Goal: Information Seeking & Learning: Understand process/instructions

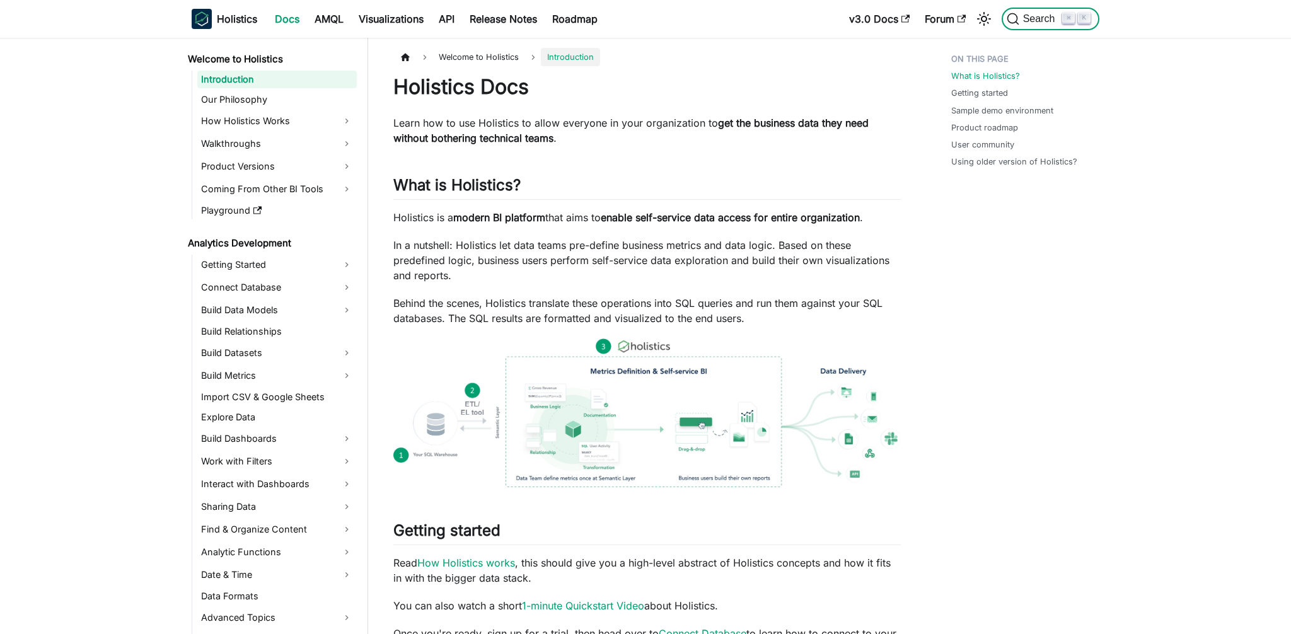
click at [1043, 14] on span "Search" at bounding box center [1040, 18] width 43 height 11
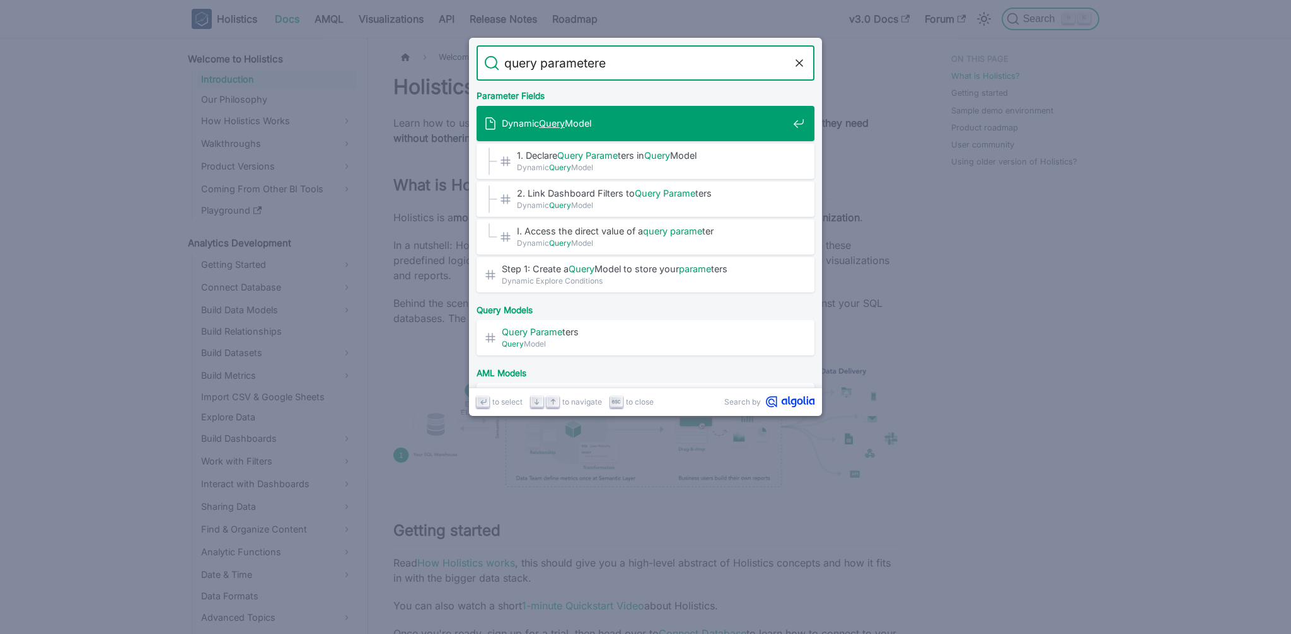
type input "query parameteres"
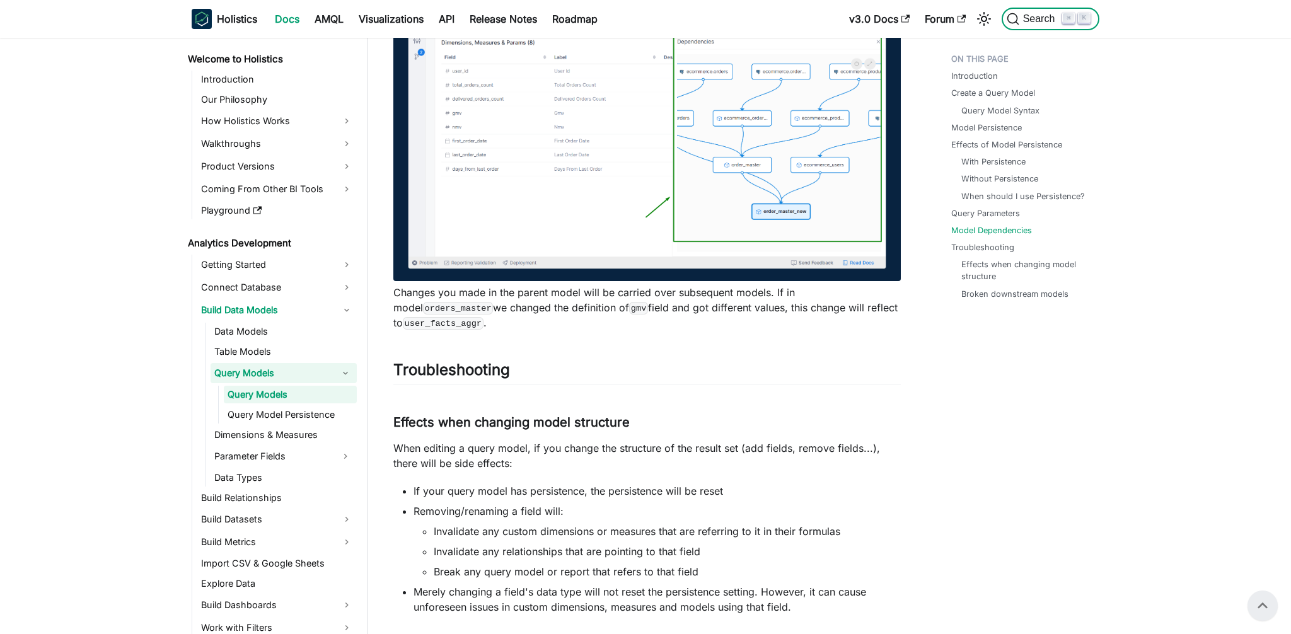
scroll to position [4821, 0]
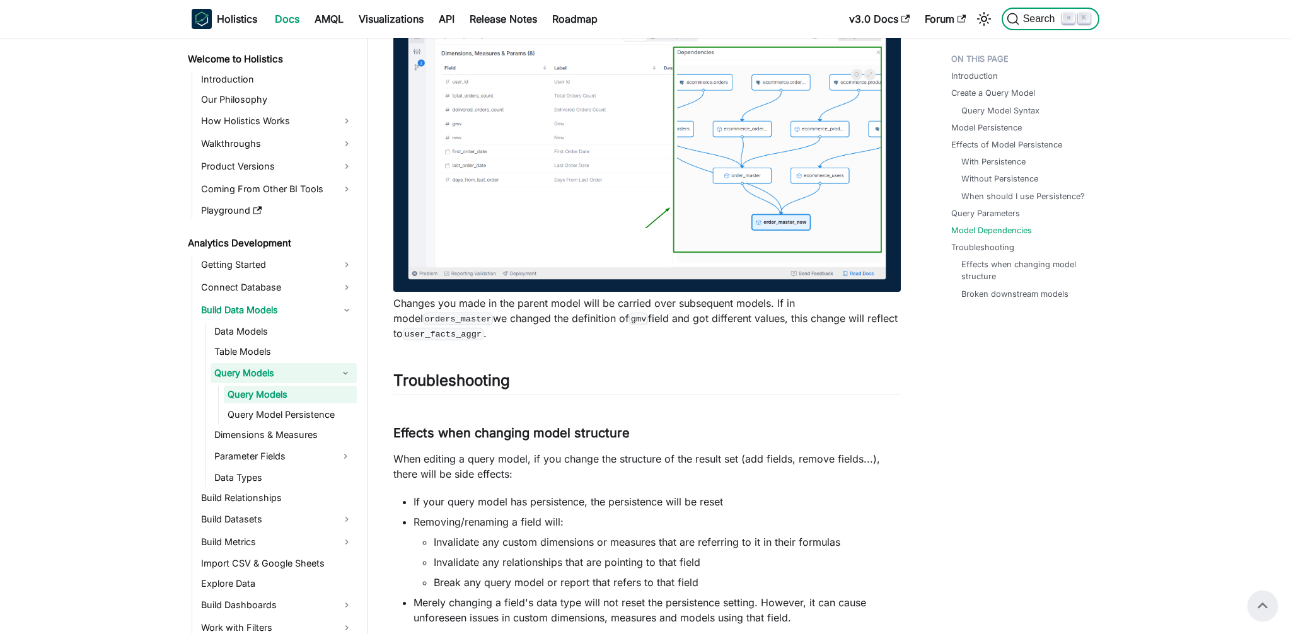
click at [1026, 20] on span "Search" at bounding box center [1040, 18] width 43 height 11
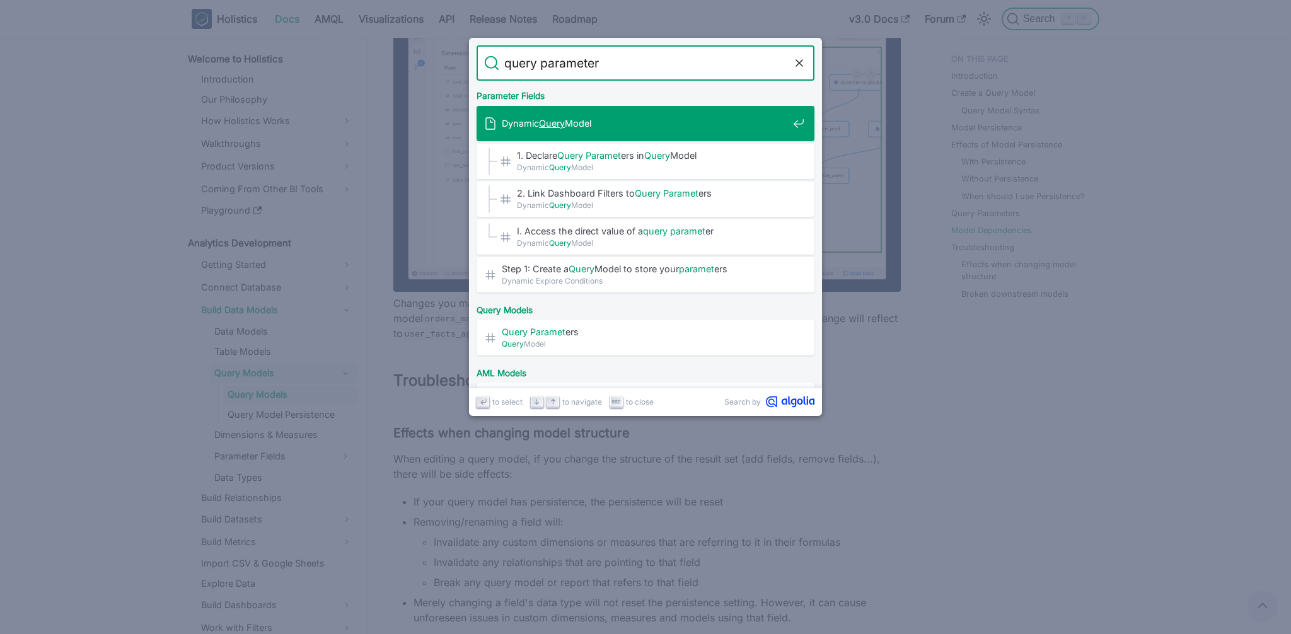
type input "query parameters"
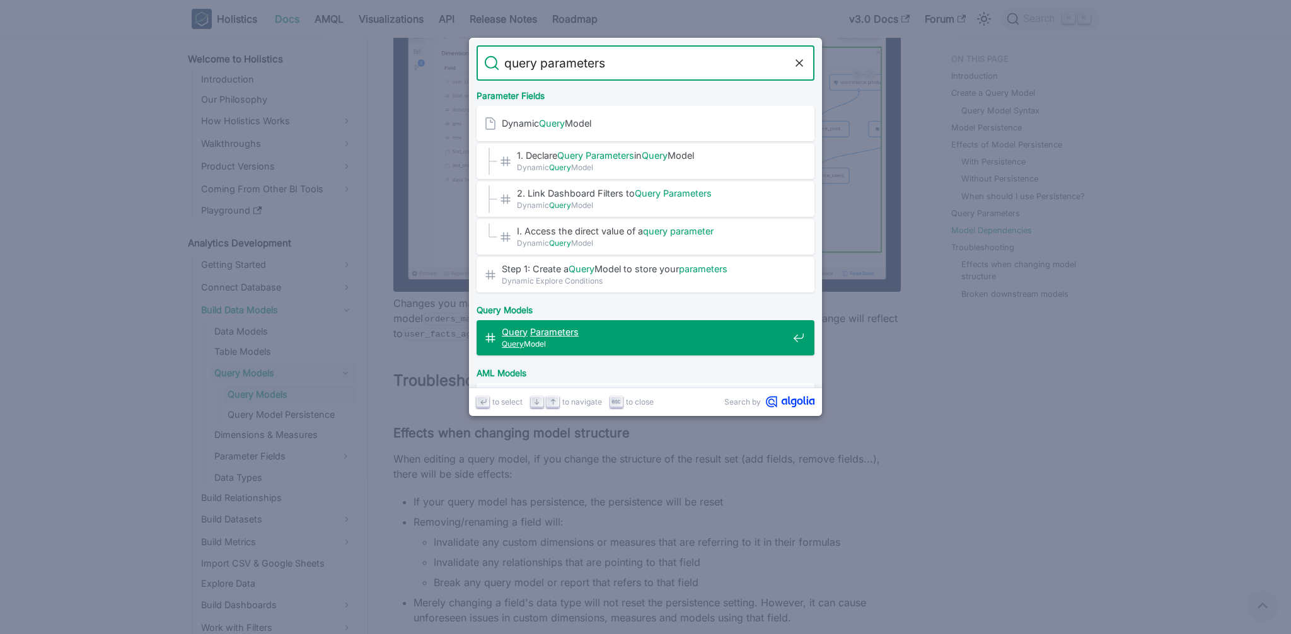
click at [588, 352] on div "Query Parameters ​ Query Model" at bounding box center [649, 337] width 330 height 35
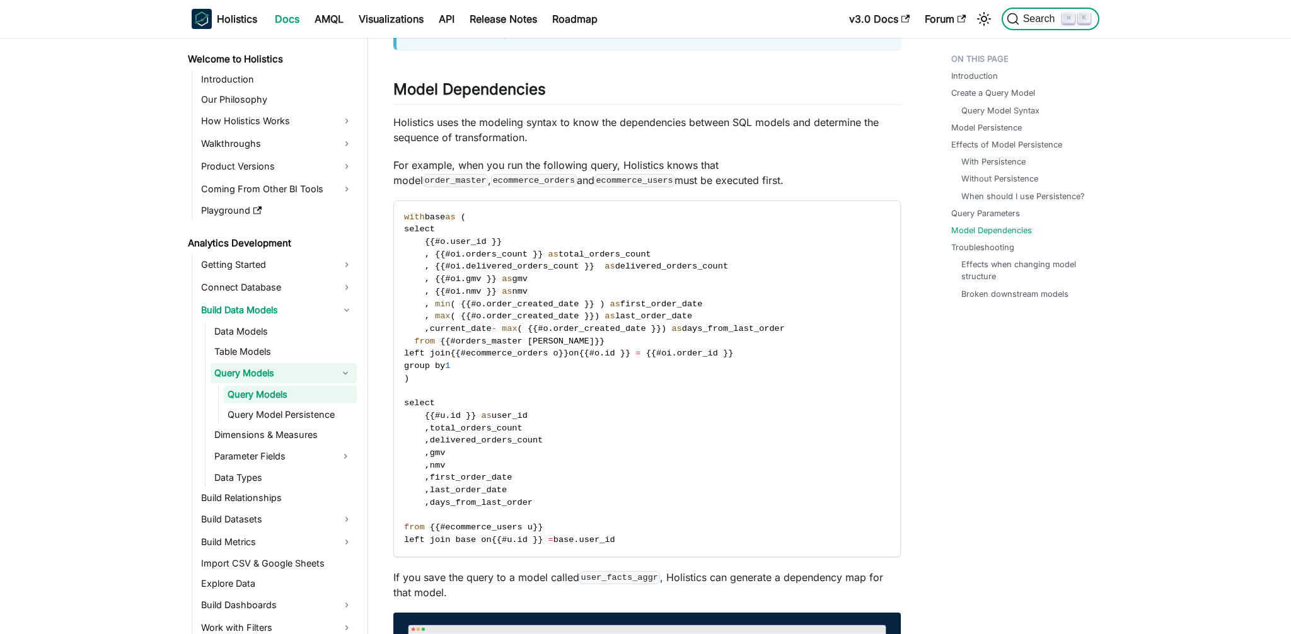
scroll to position [4220, 0]
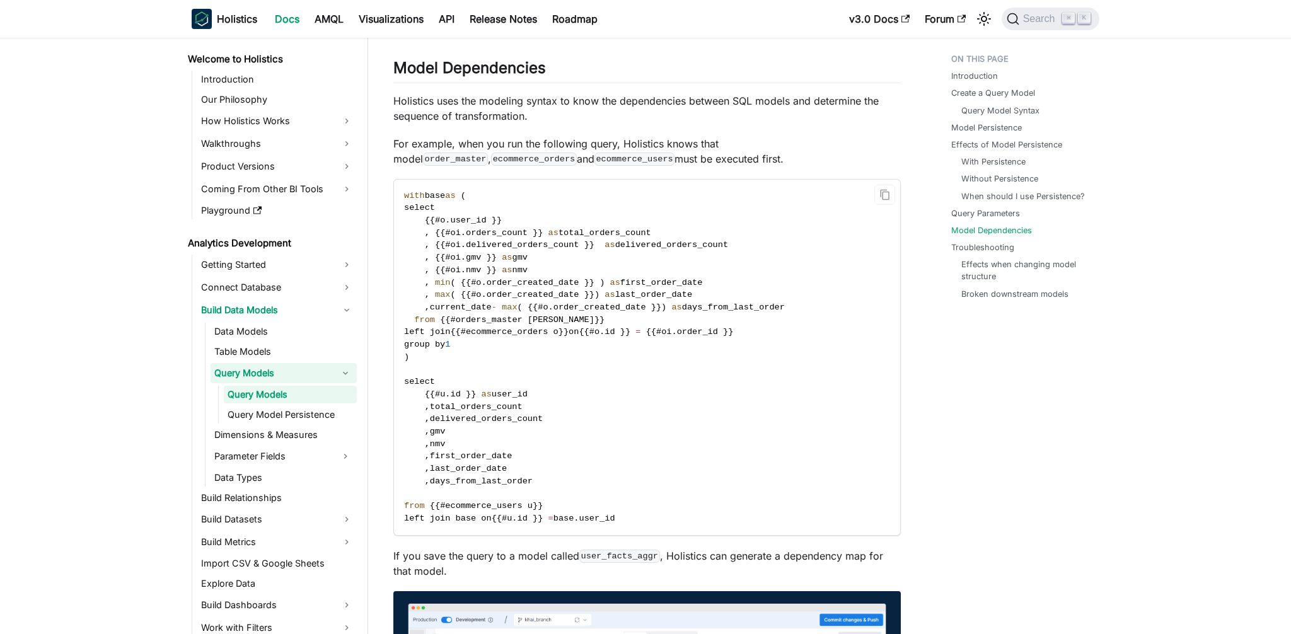
click at [642, 352] on code "with base as ( select { { #o . user_id } } , { { #oi . orders_count } } as tota…" at bounding box center [646, 358] width 504 height 356
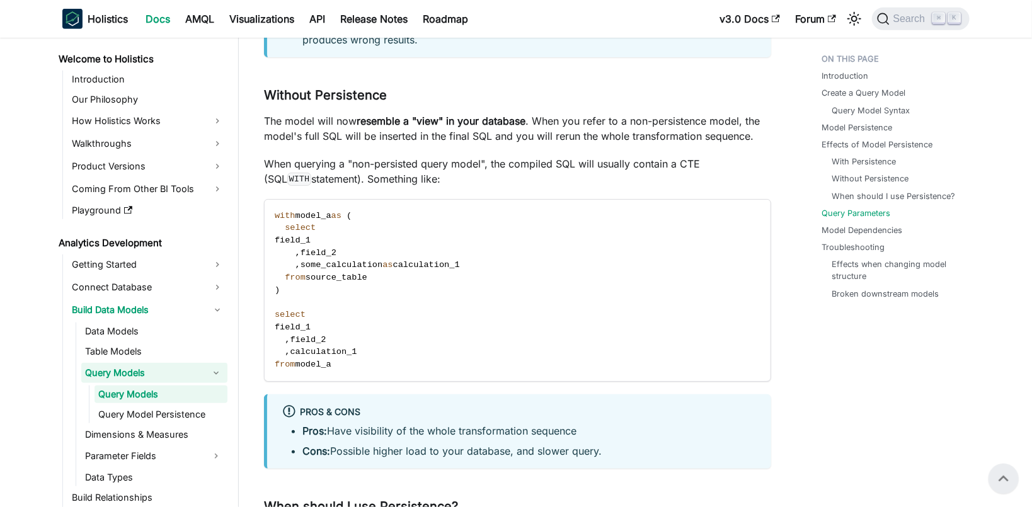
scroll to position [2784, 0]
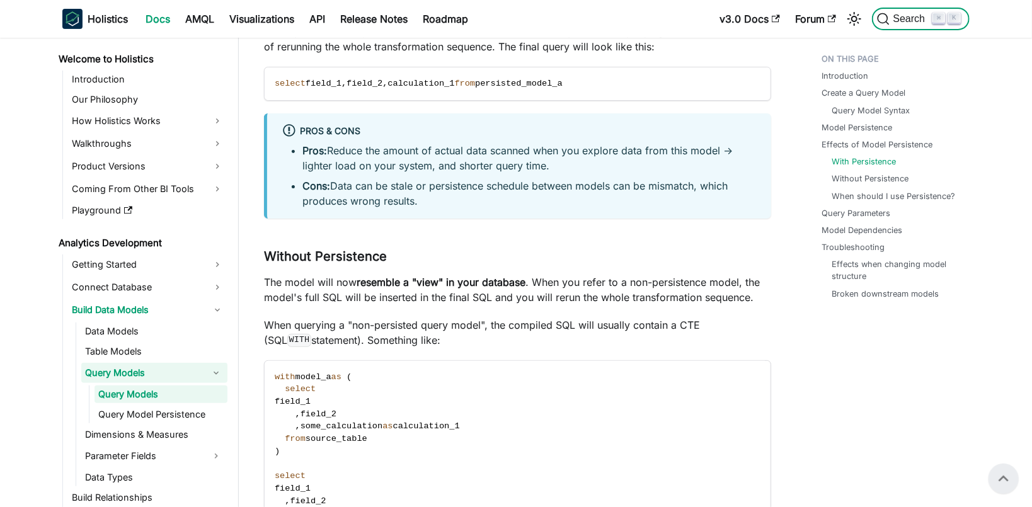
click at [917, 17] on span "Search" at bounding box center [911, 18] width 43 height 11
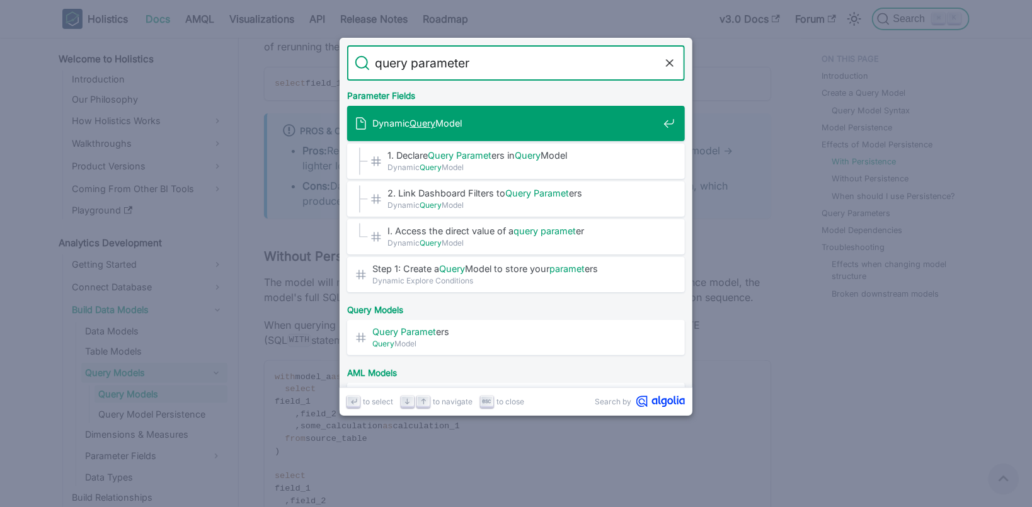
type input "query parameters"
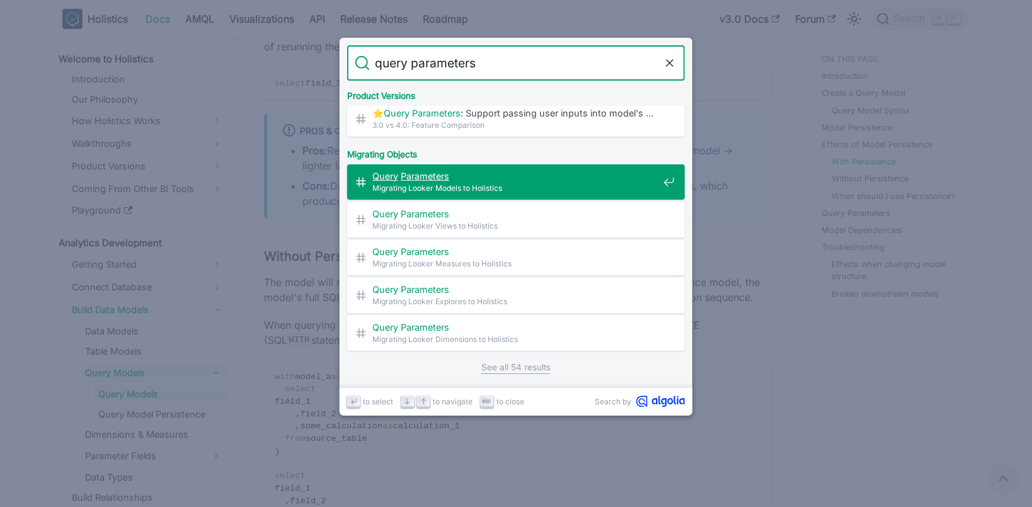
scroll to position [0, 0]
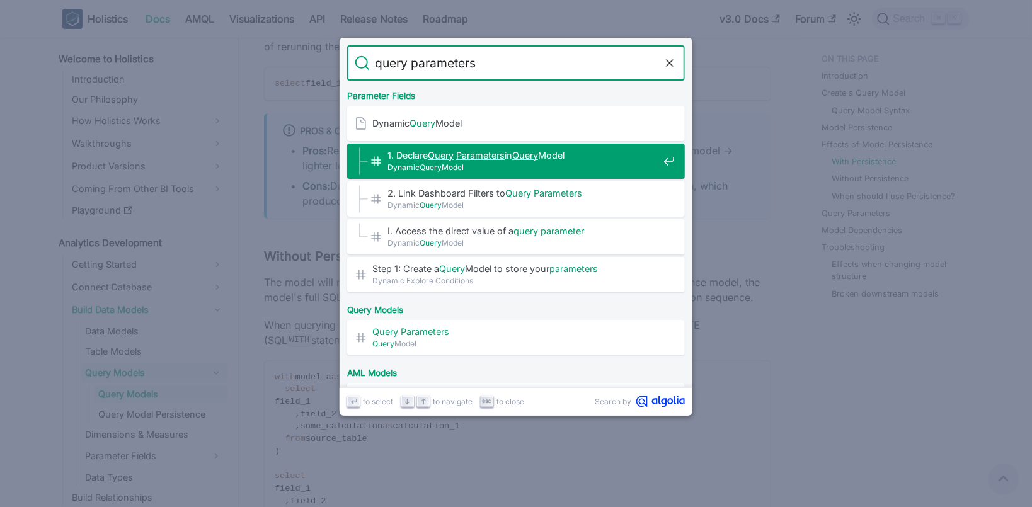
click at [483, 163] on span "Dynamic Query Model" at bounding box center [523, 167] width 271 height 12
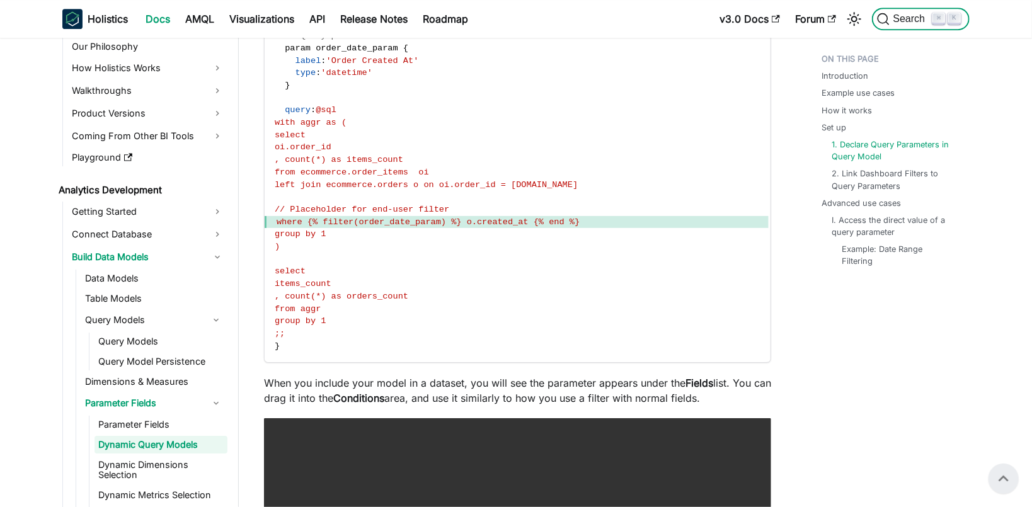
scroll to position [2200, 0]
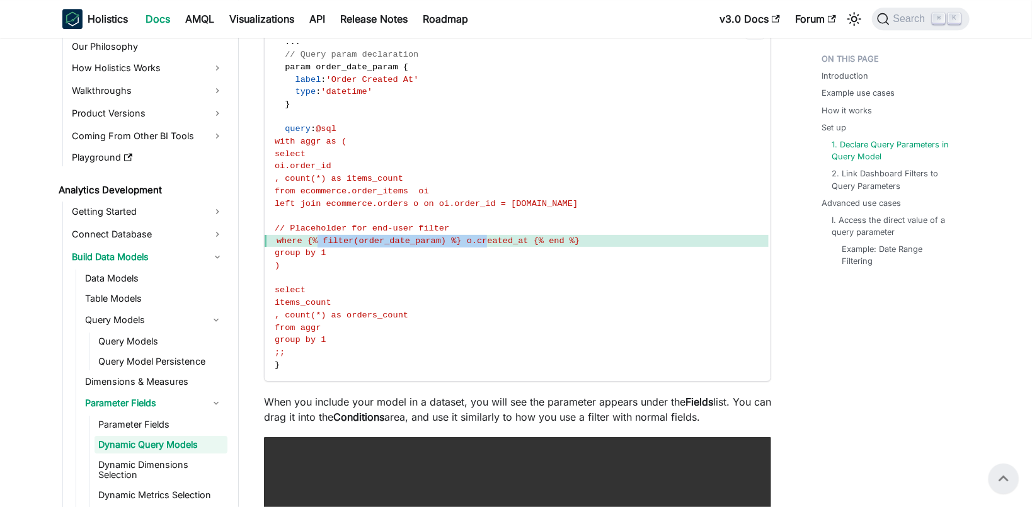
drag, startPoint x: 316, startPoint y: 255, endPoint x: 489, endPoint y: 257, distance: 172.7
click at [489, 246] on span "where {% filter(order_date_param) %} o.created_at {% end %}" at bounding box center [428, 240] width 303 height 9
click at [504, 246] on span "where {% filter(order_date_param) %} o.created_at {% end %}" at bounding box center [428, 240] width 303 height 9
click at [338, 246] on span "where {% filter(order_date_param) %} o.created_at {% end %}" at bounding box center [428, 240] width 303 height 9
click at [391, 246] on span "where {% filter(order_date_param) %} o.created_at {% end %}" at bounding box center [428, 240] width 303 height 9
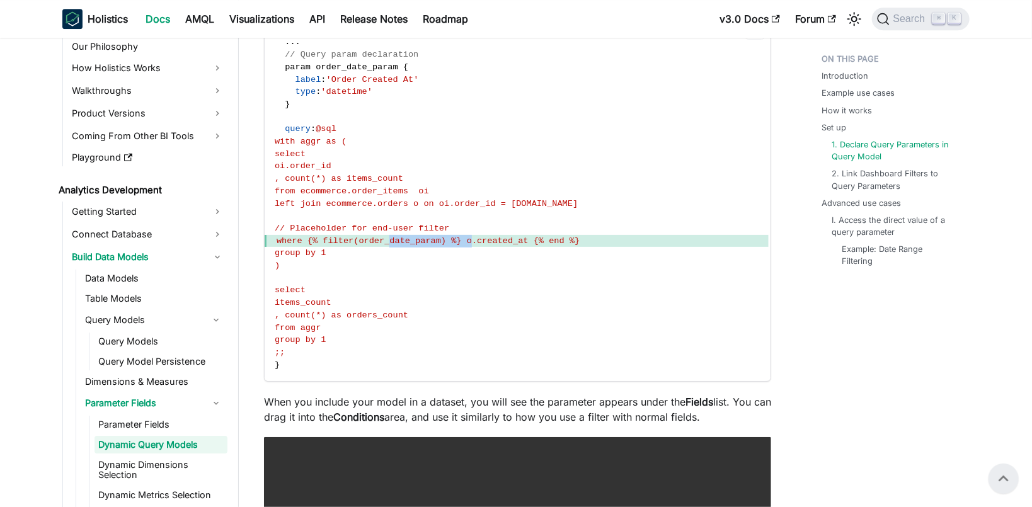
click at [391, 246] on span "where {% filter(order_date_param) %} o.created_at {% end %}" at bounding box center [428, 240] width 303 height 9
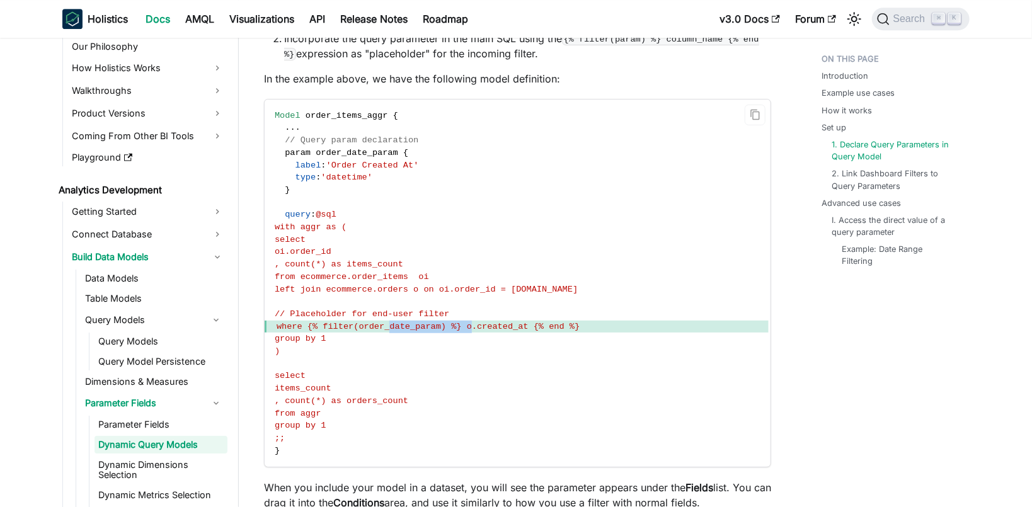
scroll to position [2113, 0]
drag, startPoint x: 319, startPoint y: 275, endPoint x: 394, endPoint y: 360, distance: 113.4
click at [394, 360] on code "Model order_items_aggr { . . . // Query param declaration param order_date_para…" at bounding box center [517, 285] width 504 height 368
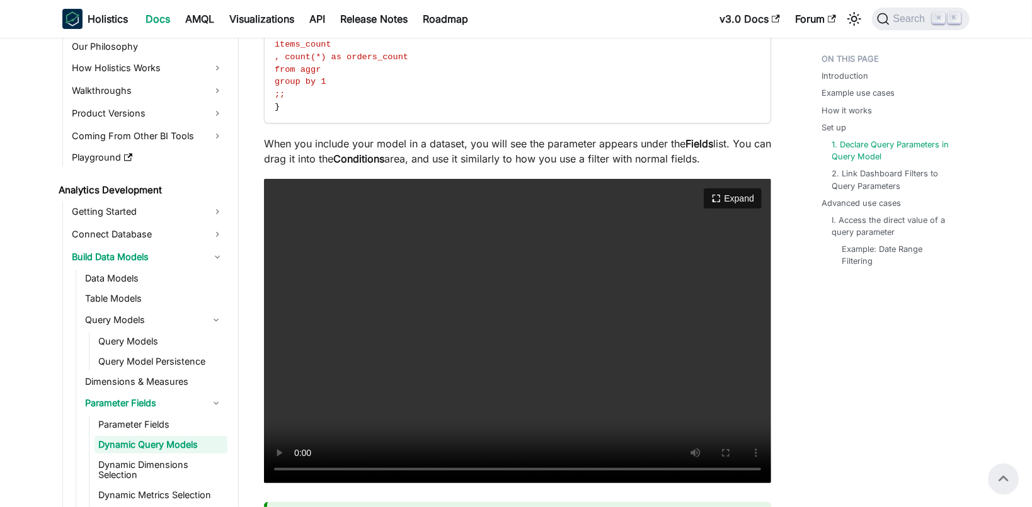
scroll to position [2456, 0]
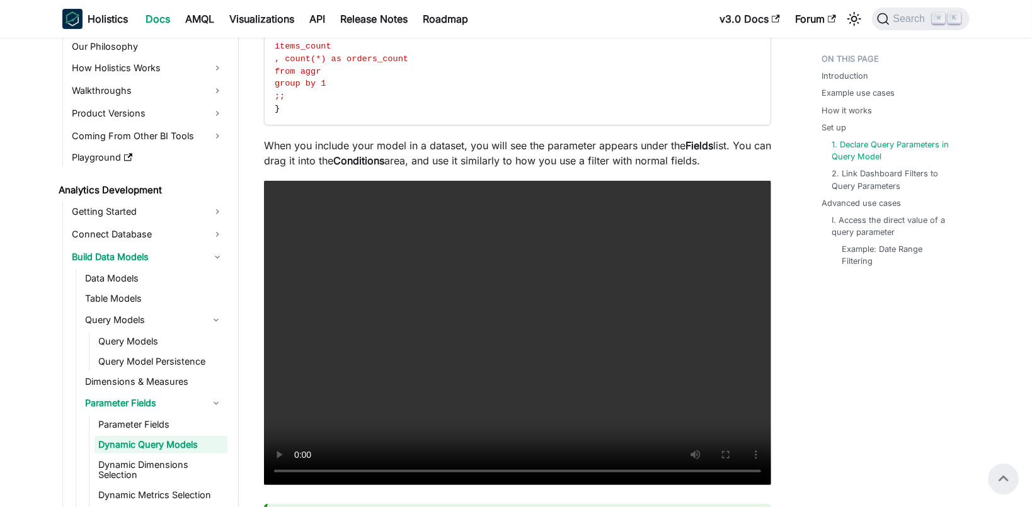
drag, startPoint x: 303, startPoint y: 309, endPoint x: 332, endPoint y: 88, distance: 223.1
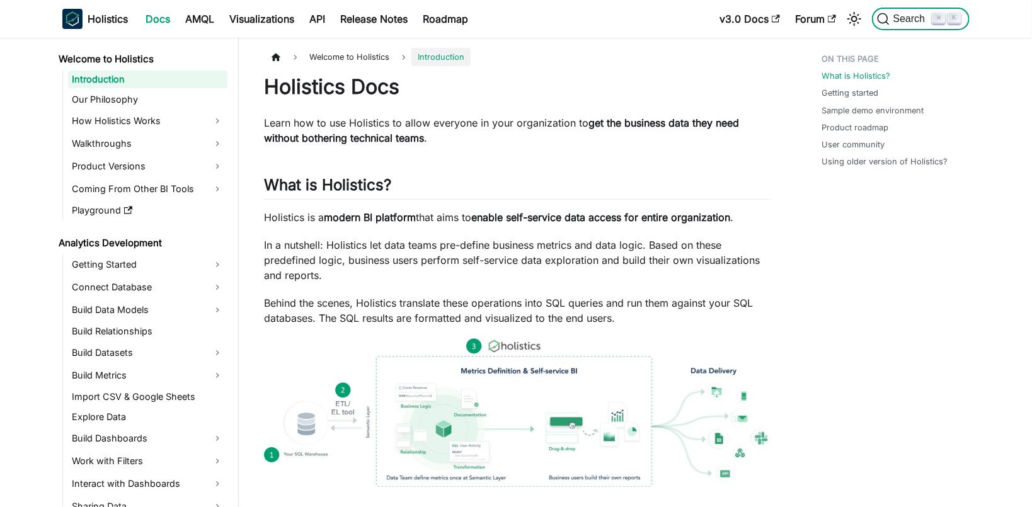
click at [894, 22] on span "Search" at bounding box center [911, 18] width 43 height 11
click at [887, 30] on div "Search ⌘ K" at bounding box center [917, 19] width 105 height 28
click at [911, 18] on span "Search" at bounding box center [911, 18] width 43 height 11
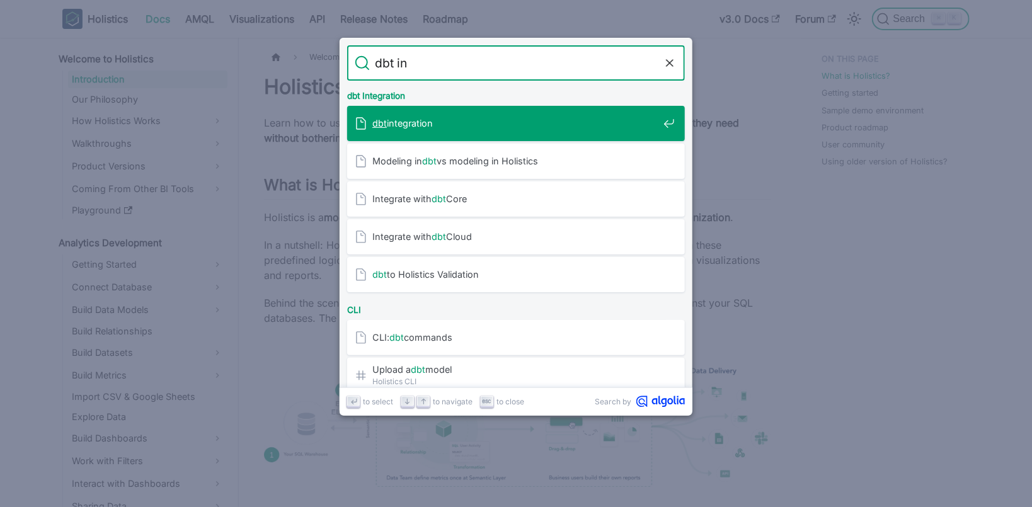
type input "dbt int"
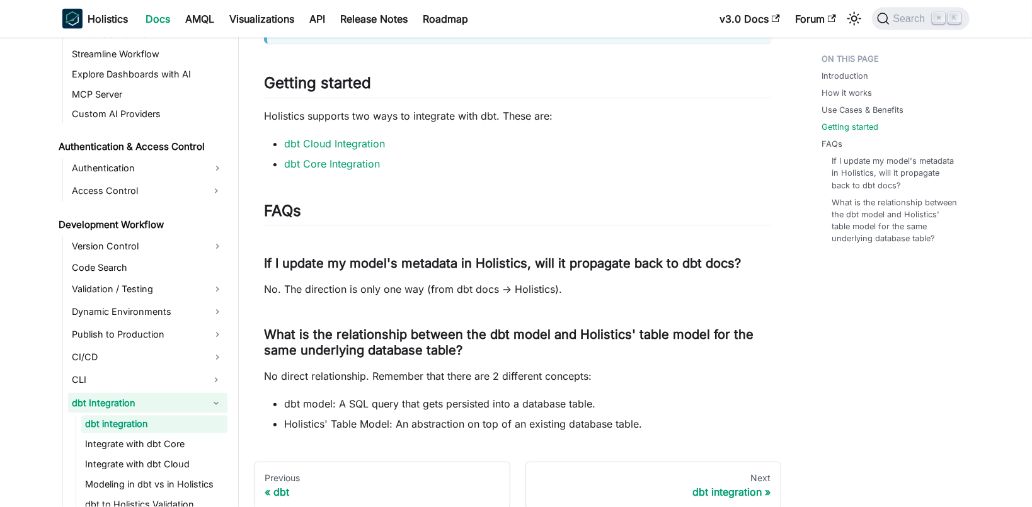
scroll to position [1177, 0]
click at [340, 168] on link "dbt Core Integration" at bounding box center [332, 164] width 96 height 13
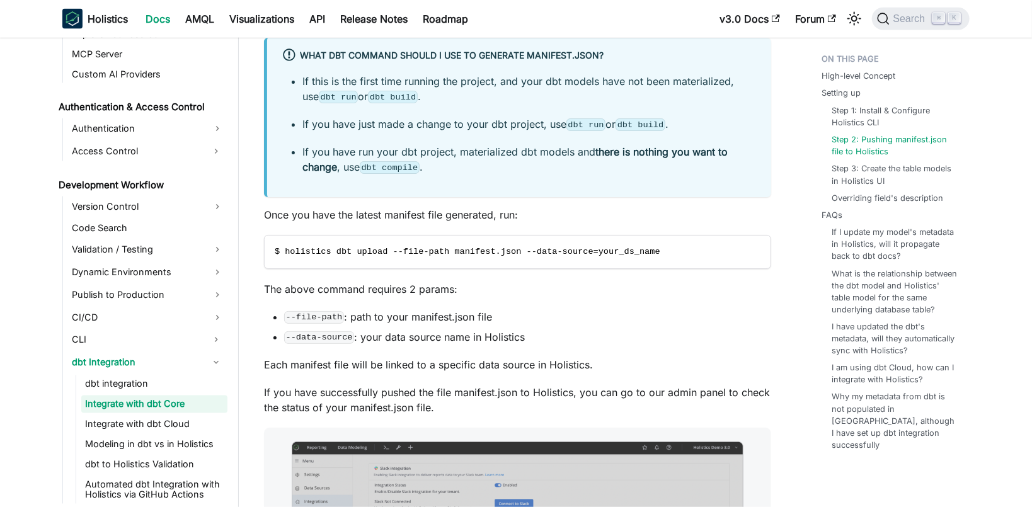
scroll to position [973, 0]
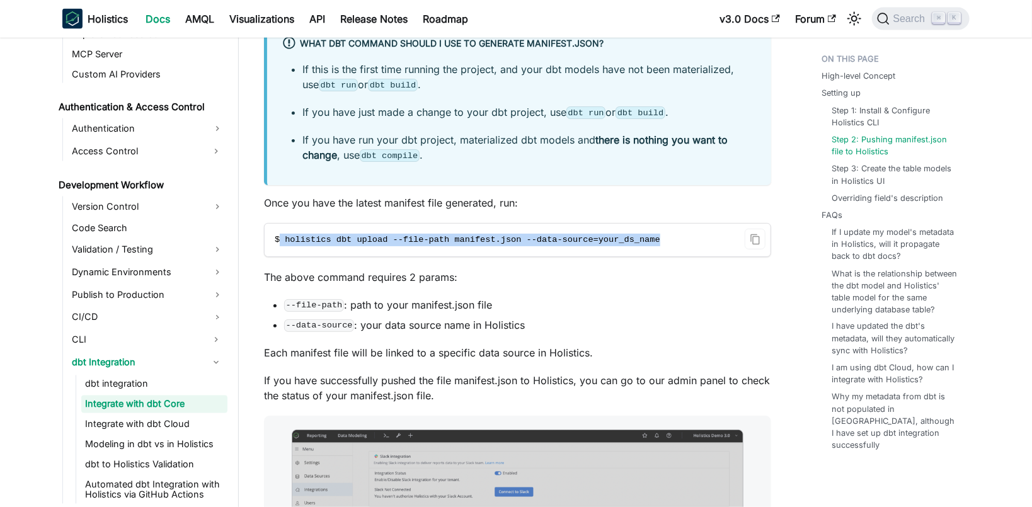
drag, startPoint x: 281, startPoint y: 238, endPoint x: 667, endPoint y: 239, distance: 385.8
click at [667, 239] on code "$ holistics dbt upload --file-path manifest.json --data-source=your_ds_name" at bounding box center [517, 240] width 504 height 33
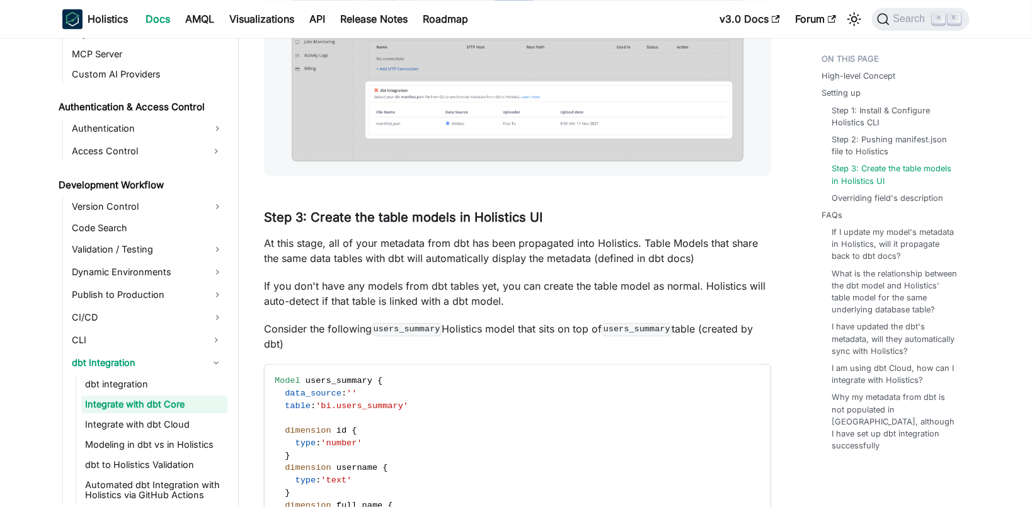
scroll to position [1459, 0]
